Goal: Information Seeking & Learning: Learn about a topic

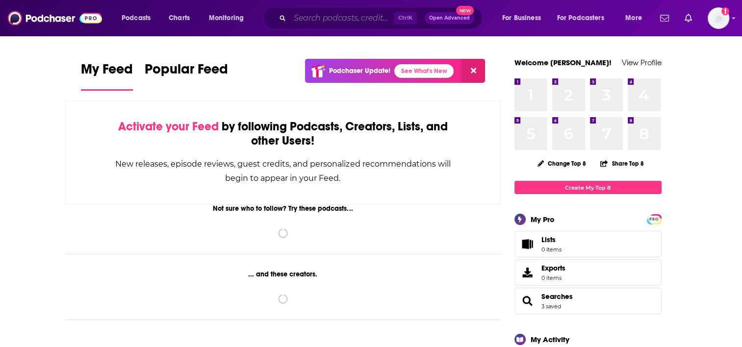
click at [354, 18] on input "Search podcasts, credits, & more..." at bounding box center [342, 18] width 104 height 16
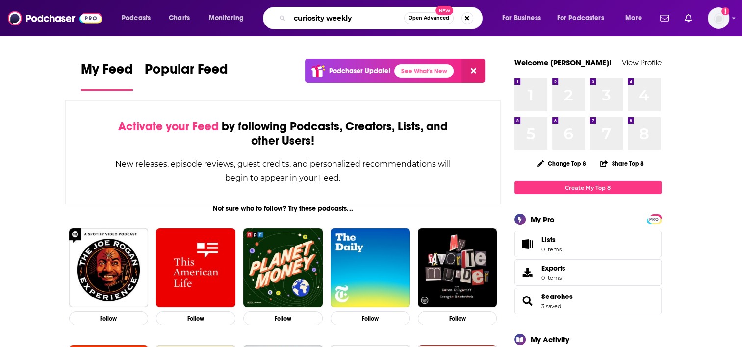
type input "curiosity weekly"
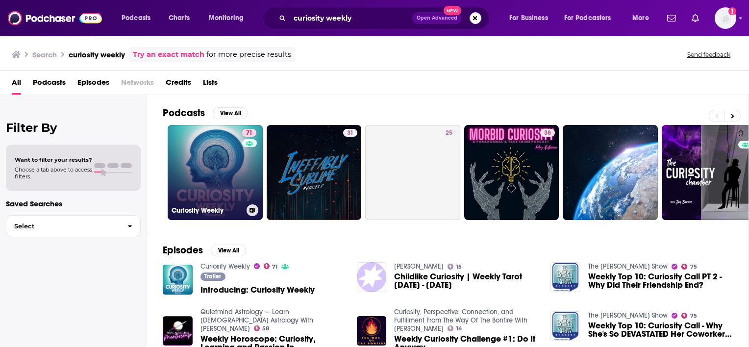
click at [201, 191] on link "71 Curiosity Weekly" at bounding box center [215, 172] width 95 height 95
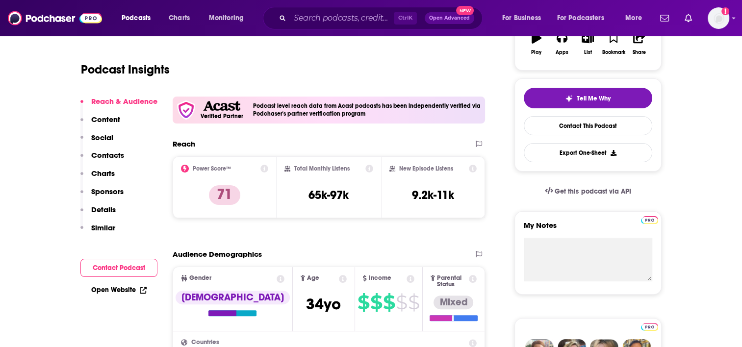
scroll to position [196, 0]
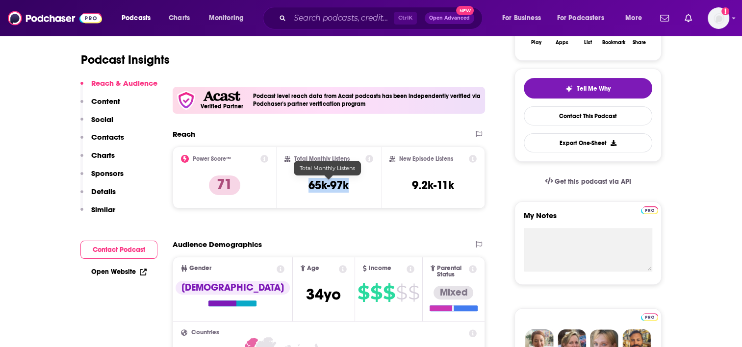
drag, startPoint x: 308, startPoint y: 182, endPoint x: 348, endPoint y: 185, distance: 39.8
click at [348, 185] on h3 "65k-97k" at bounding box center [328, 185] width 40 height 15
copy h3 "65k-97k"
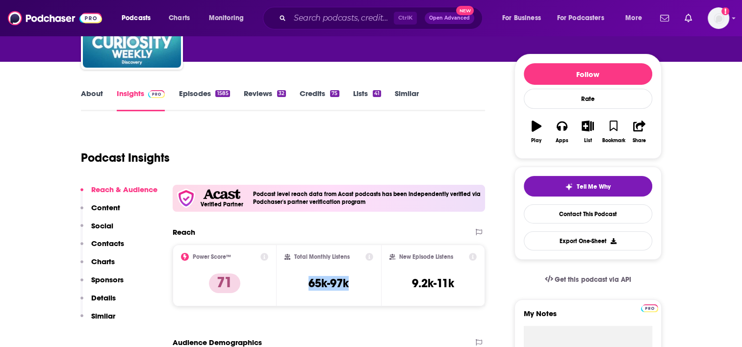
scroll to position [98, 0]
click at [93, 97] on link "About" at bounding box center [92, 100] width 22 height 23
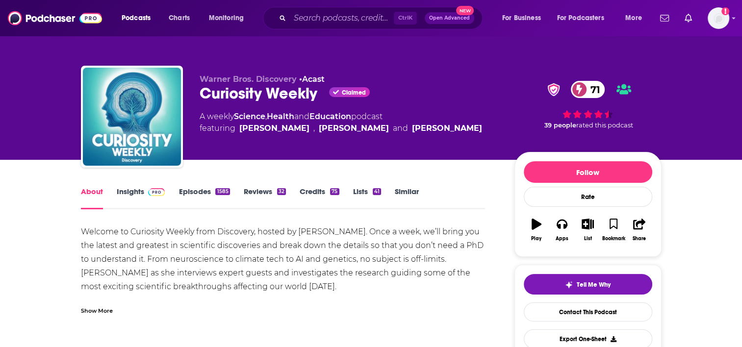
drag, startPoint x: 79, startPoint y: 229, endPoint x: 311, endPoint y: 287, distance: 238.7
copy div "Welcome to Curiosity Weekly from Discovery, hosted by [PERSON_NAME]. Once a wee…"
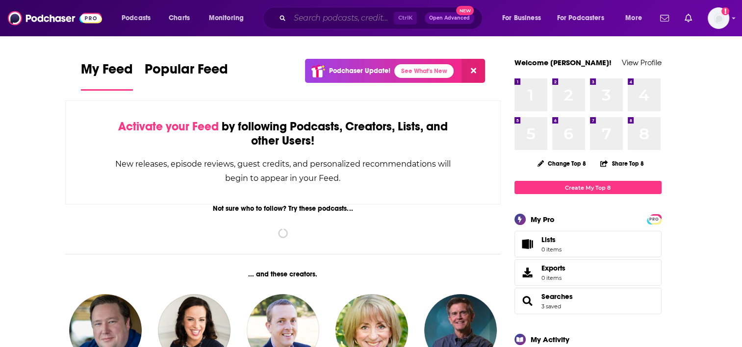
click at [316, 21] on input "Search podcasts, credits, & more..." at bounding box center [342, 18] width 104 height 16
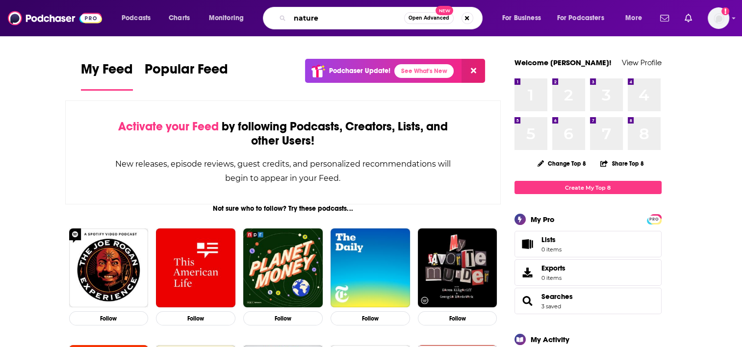
type input "nature"
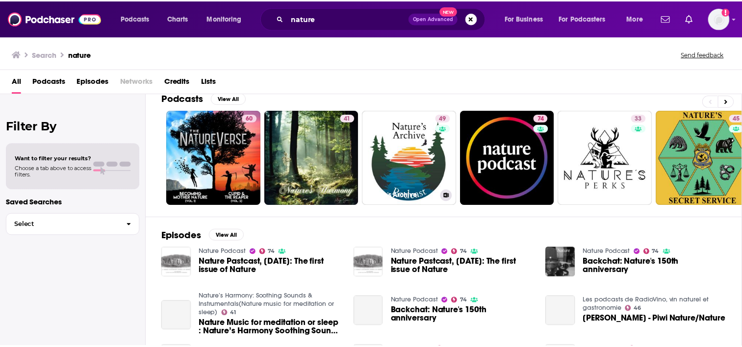
scroll to position [98, 0]
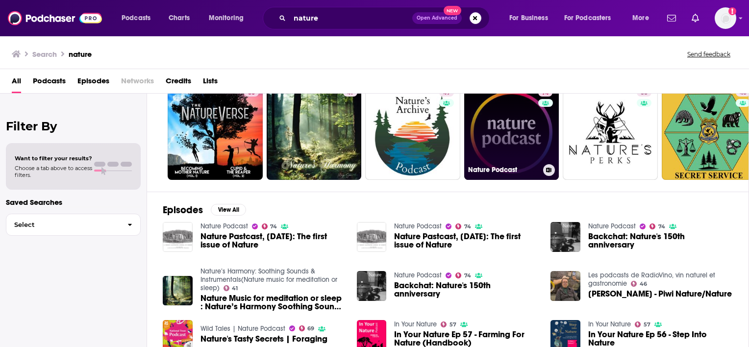
click at [505, 143] on link "74 Nature Podcast" at bounding box center [511, 132] width 95 height 95
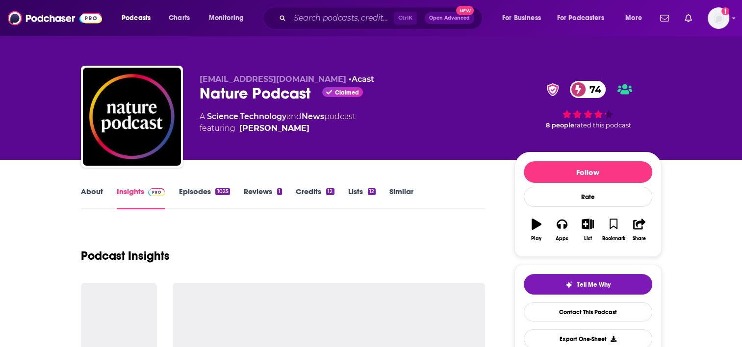
click at [196, 192] on link "Episodes 1025" at bounding box center [203, 198] width 51 height 23
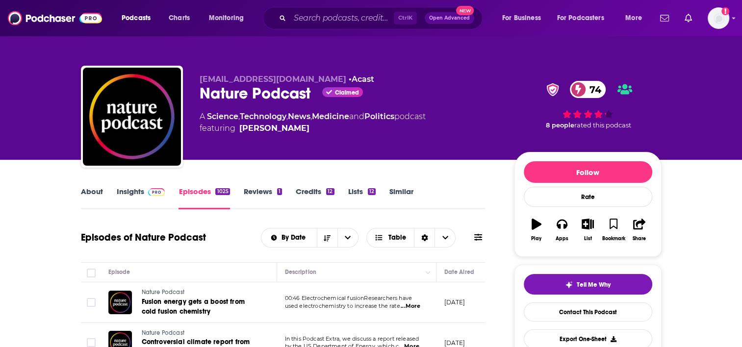
click at [483, 242] on button at bounding box center [478, 237] width 14 height 10
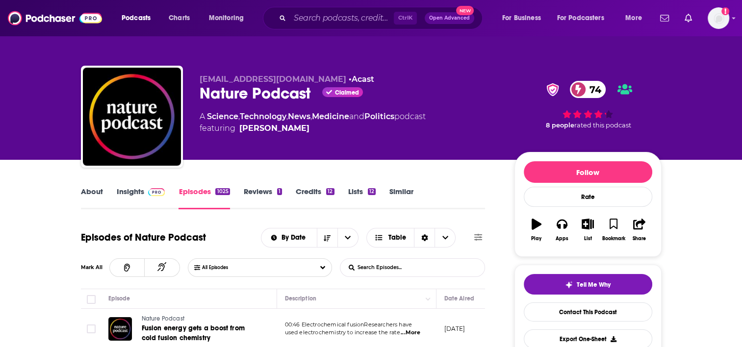
click at [386, 268] on input "List Search Input" at bounding box center [391, 268] width 102 height 18
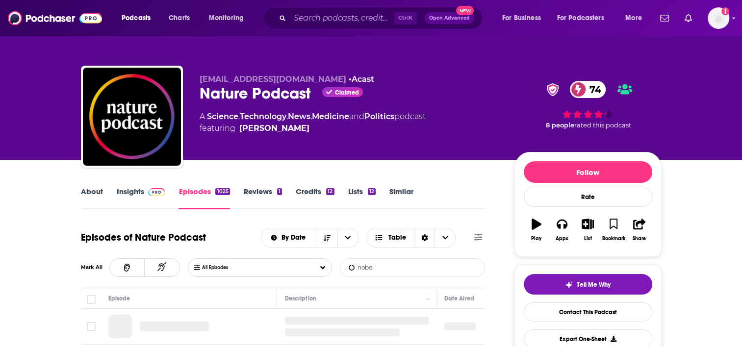
type input "nobel"
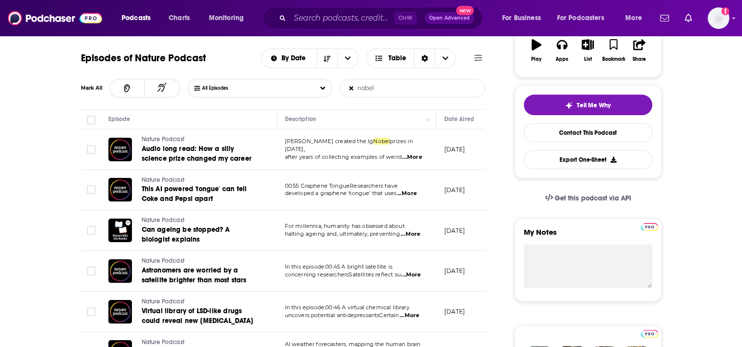
scroll to position [196, 0]
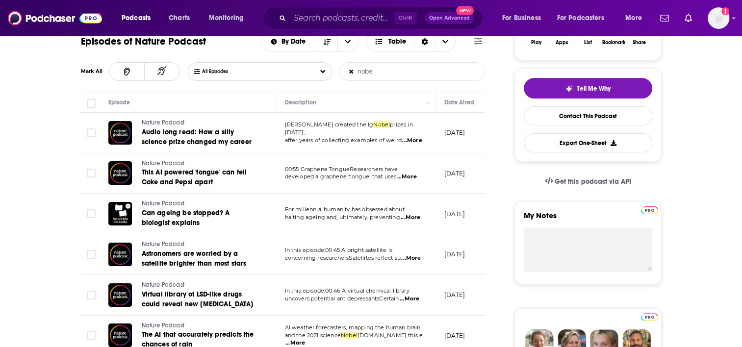
click at [413, 257] on span "...More" at bounding box center [411, 258] width 20 height 8
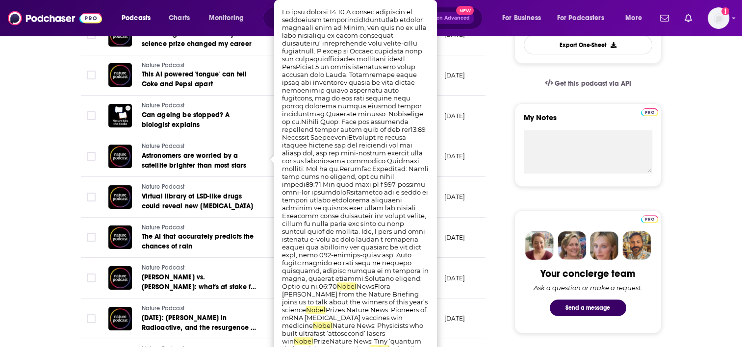
scroll to position [294, 0]
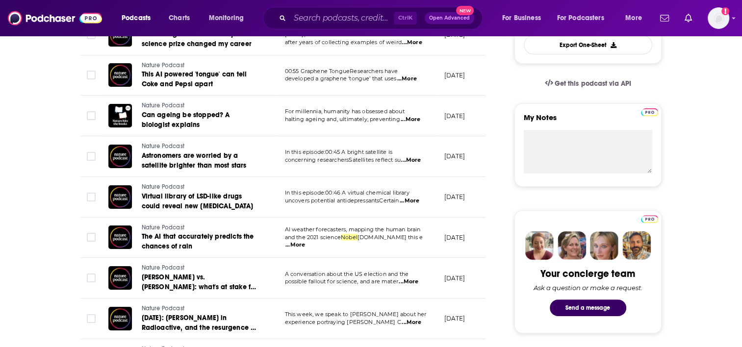
click at [410, 280] on span "...More" at bounding box center [409, 282] width 20 height 8
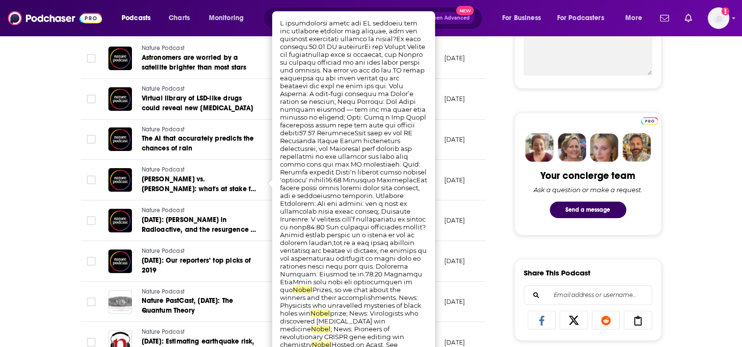
scroll to position [441, 0]
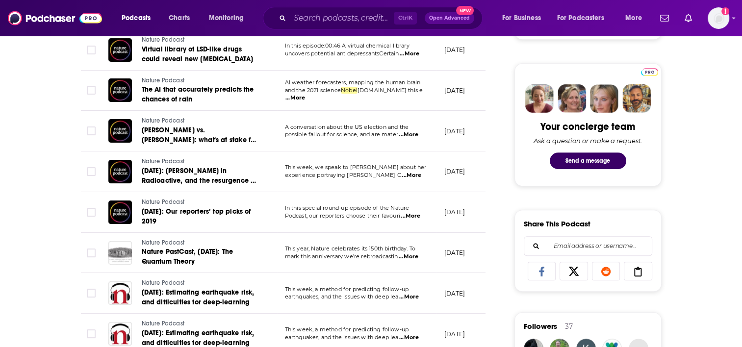
scroll to position [392, 0]
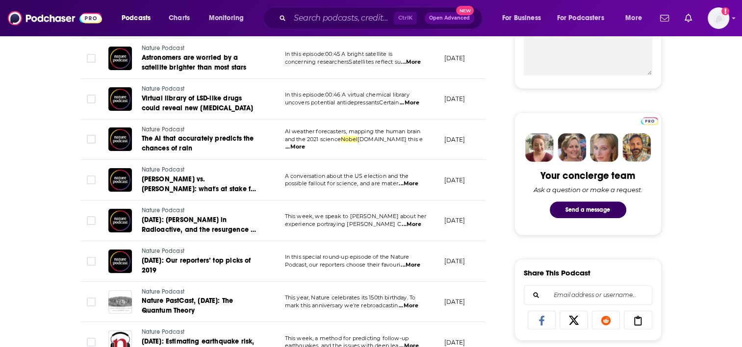
click at [414, 102] on span "...More" at bounding box center [410, 103] width 20 height 8
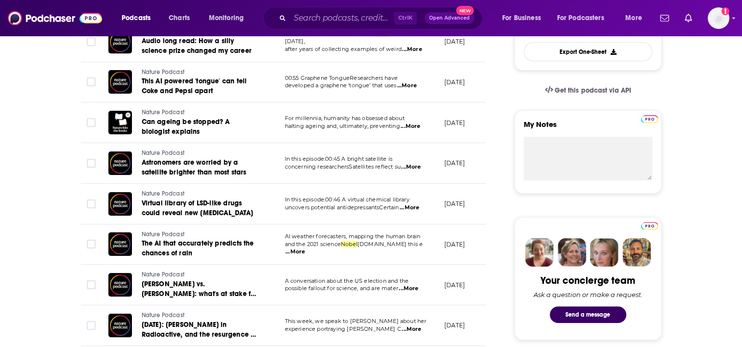
scroll to position [245, 0]
